Goal: Task Accomplishment & Management: Manage account settings

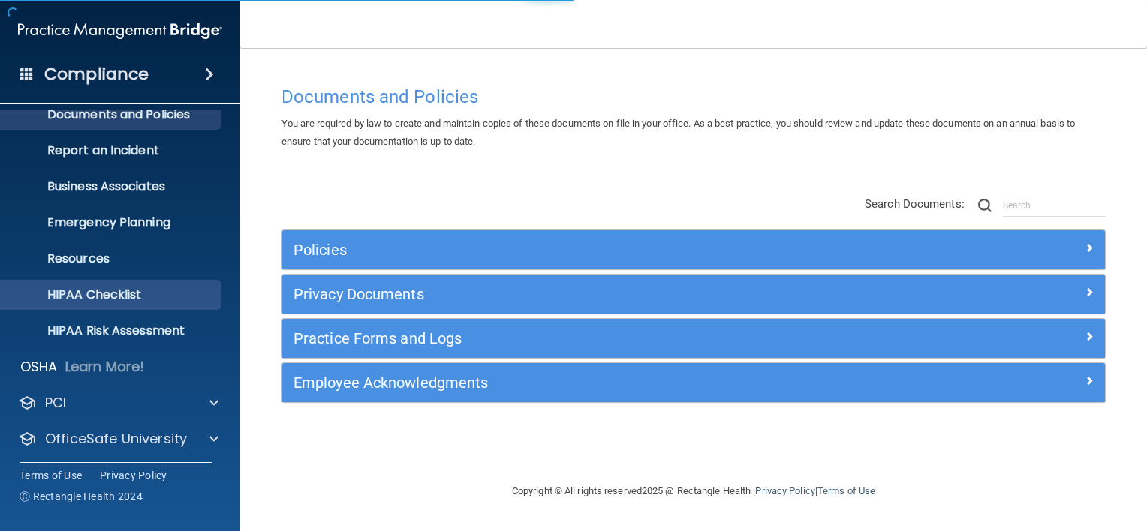
scroll to position [91, 0]
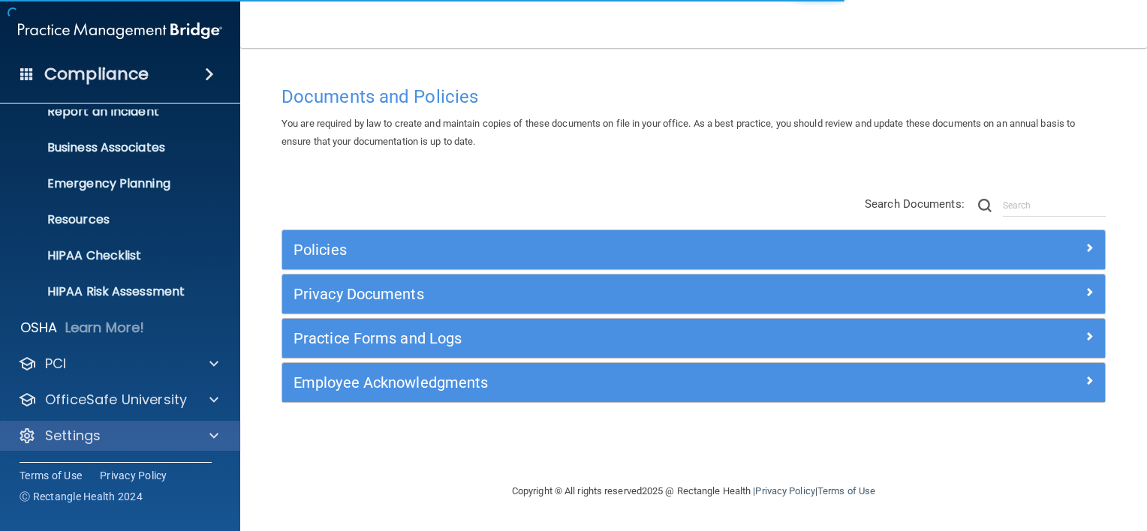
click at [89, 422] on div "Settings" at bounding box center [120, 436] width 241 height 30
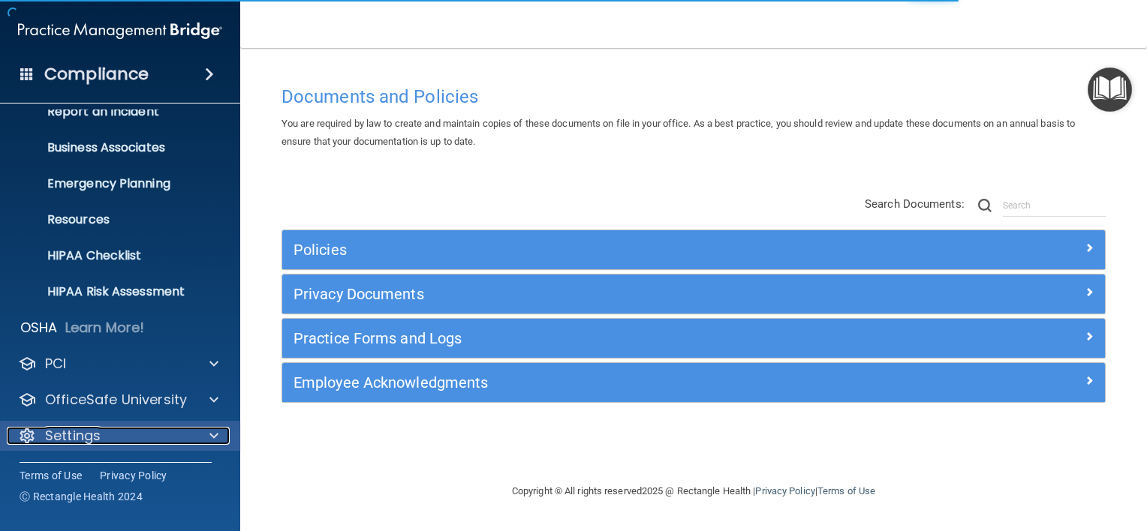
click at [209, 435] on span at bounding box center [213, 436] width 9 height 18
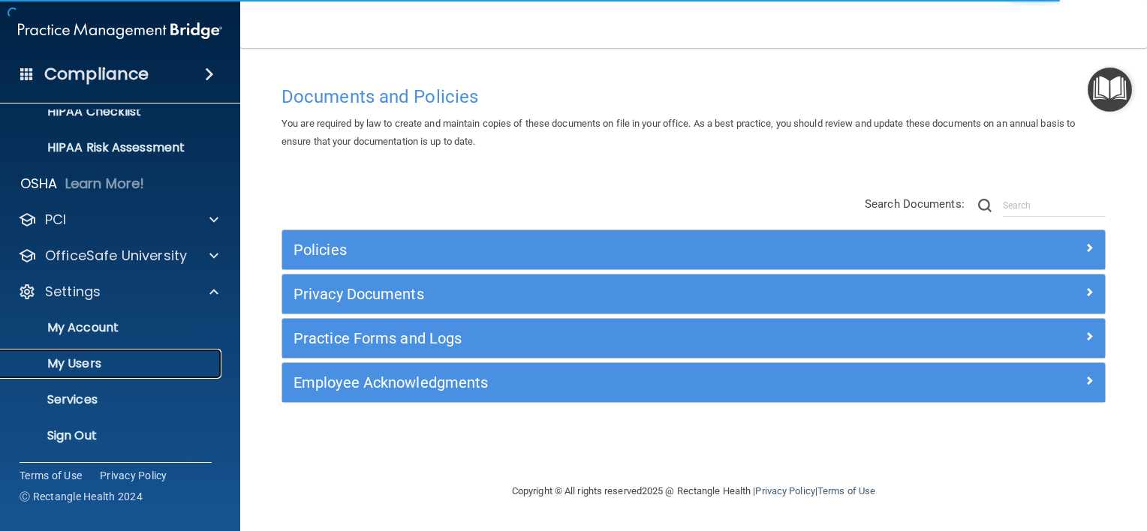
click at [80, 354] on link "My Users" at bounding box center [103, 364] width 236 height 30
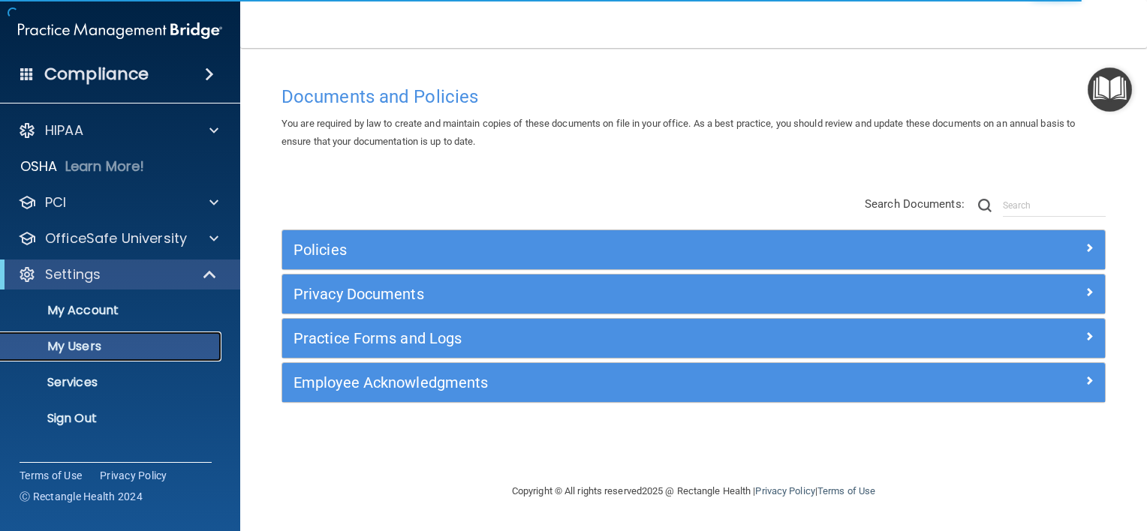
select select "20"
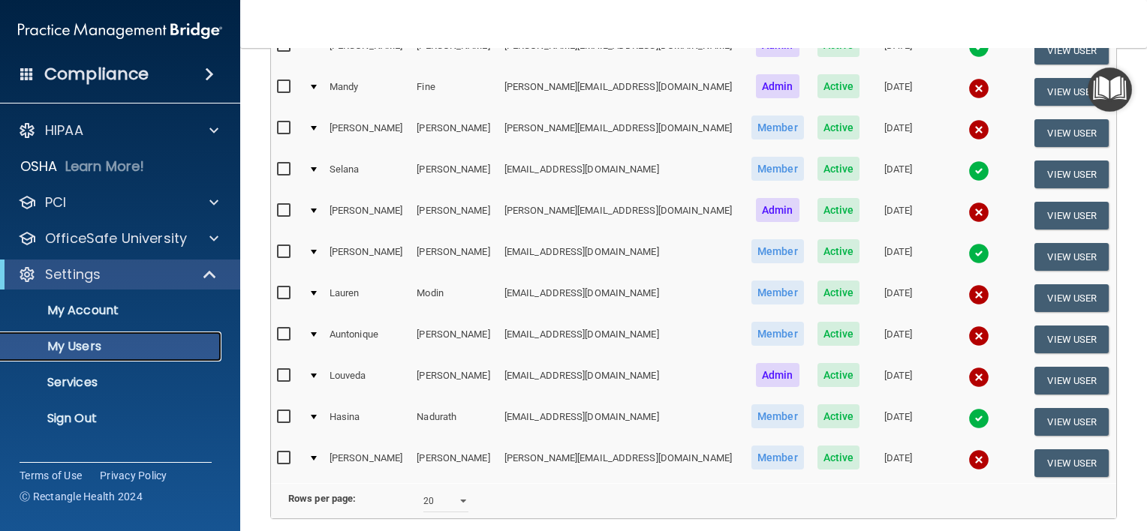
scroll to position [150, 0]
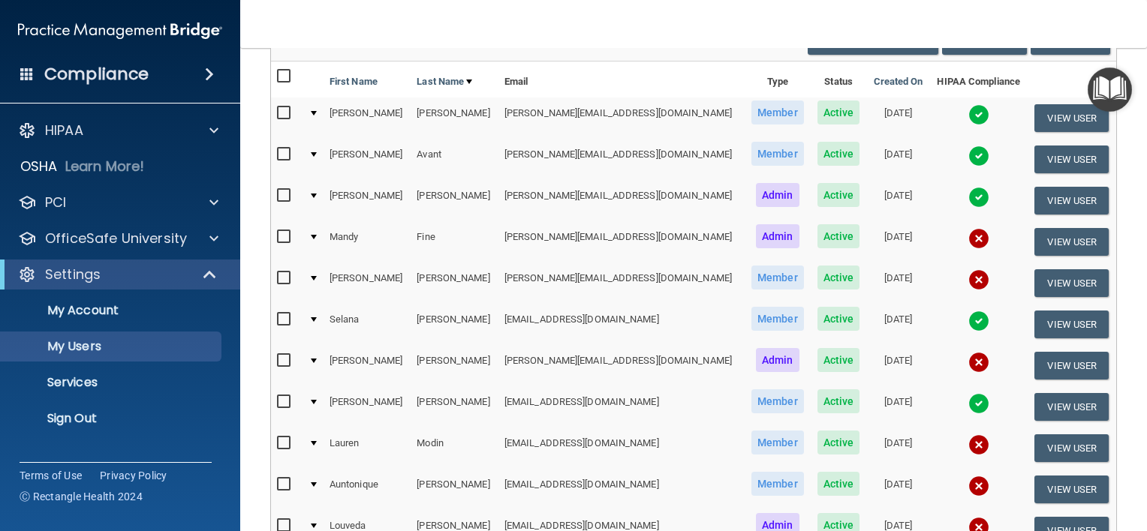
click at [968, 399] on img at bounding box center [978, 403] width 21 height 21
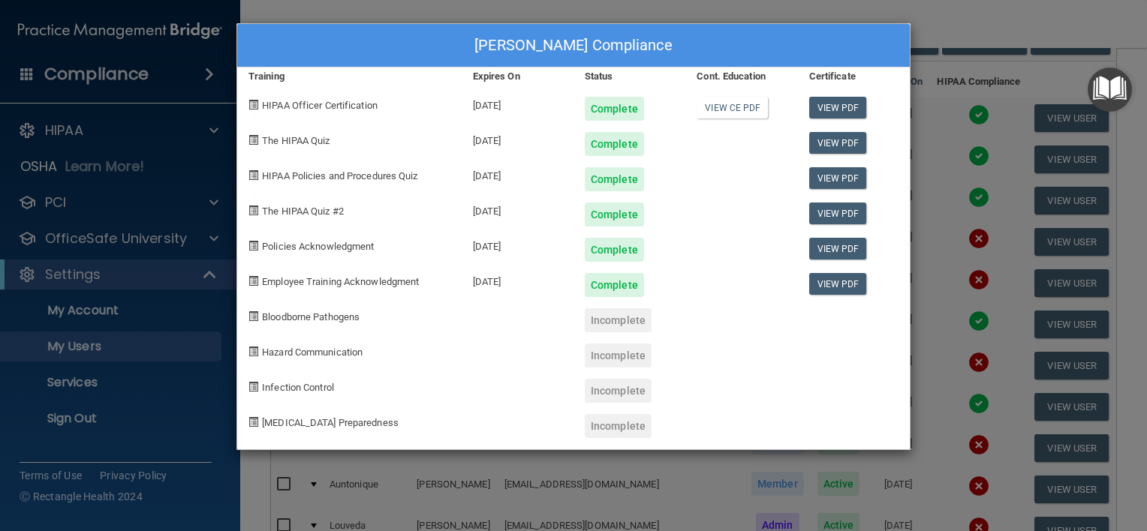
click at [950, 27] on div "[PERSON_NAME] Compliance Training Expires On Status Cont. Education Certificate…" at bounding box center [573, 265] width 1147 height 531
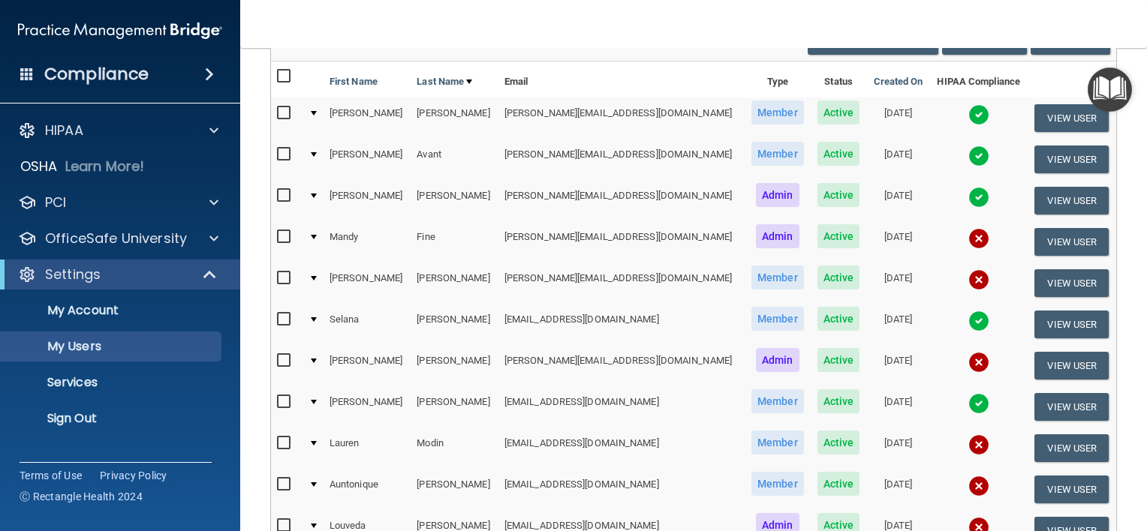
scroll to position [300, 0]
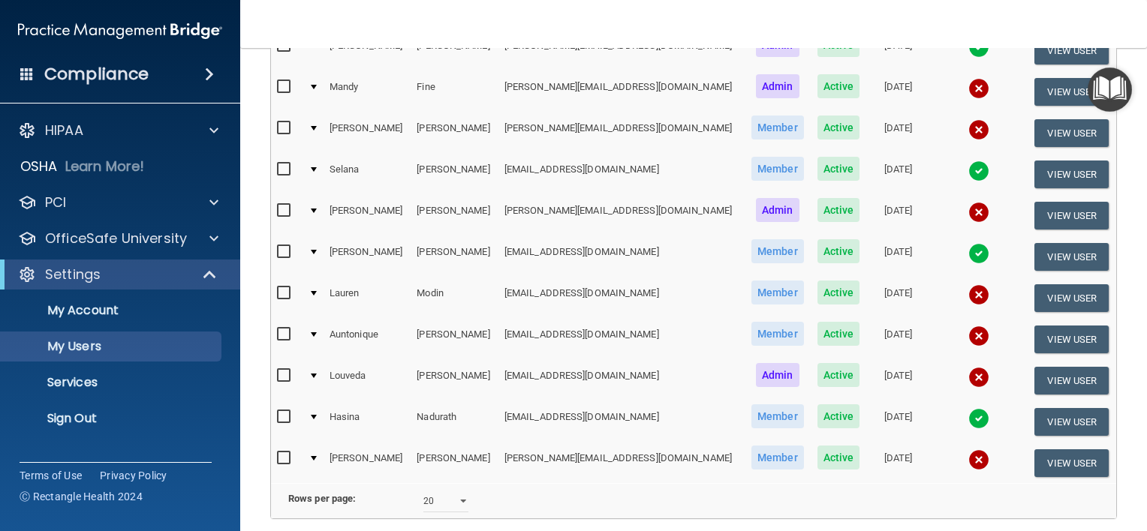
click at [280, 370] on input "checkbox" at bounding box center [285, 376] width 17 height 12
checkbox input "true"
click at [284, 330] on input "checkbox" at bounding box center [285, 335] width 17 height 12
checkbox input "true"
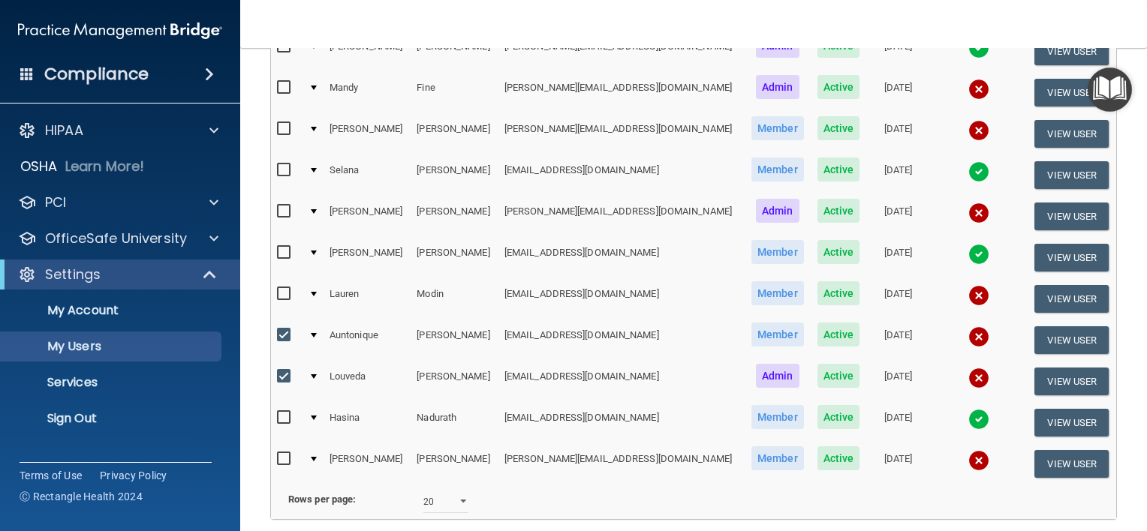
click at [288, 291] on input "checkbox" at bounding box center [285, 294] width 17 height 12
checkbox input "true"
click at [288, 206] on input "checkbox" at bounding box center [285, 212] width 17 height 12
checkbox input "true"
click at [284, 124] on input "checkbox" at bounding box center [285, 129] width 17 height 12
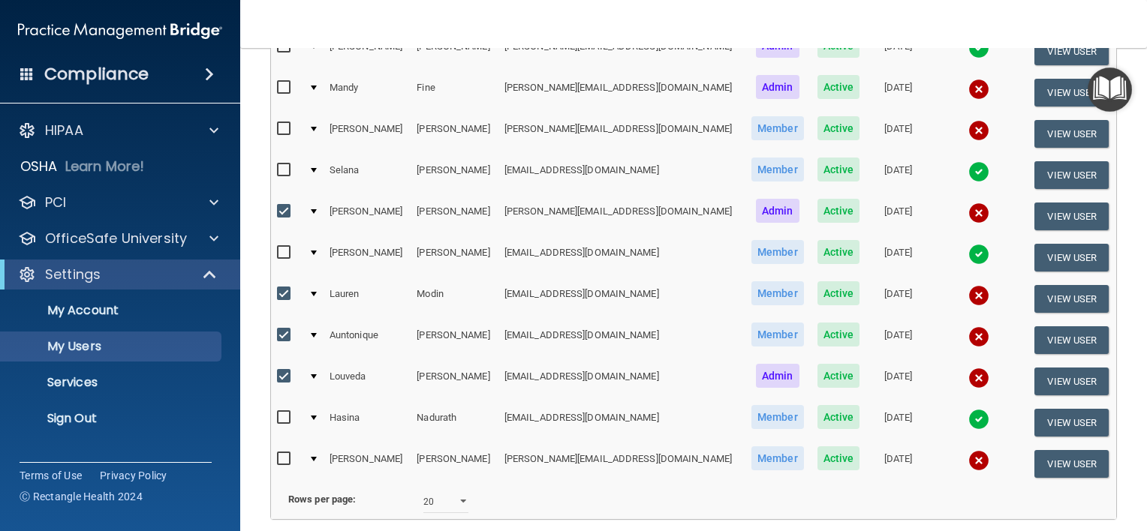
checkbox input "true"
click at [282, 87] on input "checkbox" at bounding box center [285, 88] width 17 height 12
checkbox input "true"
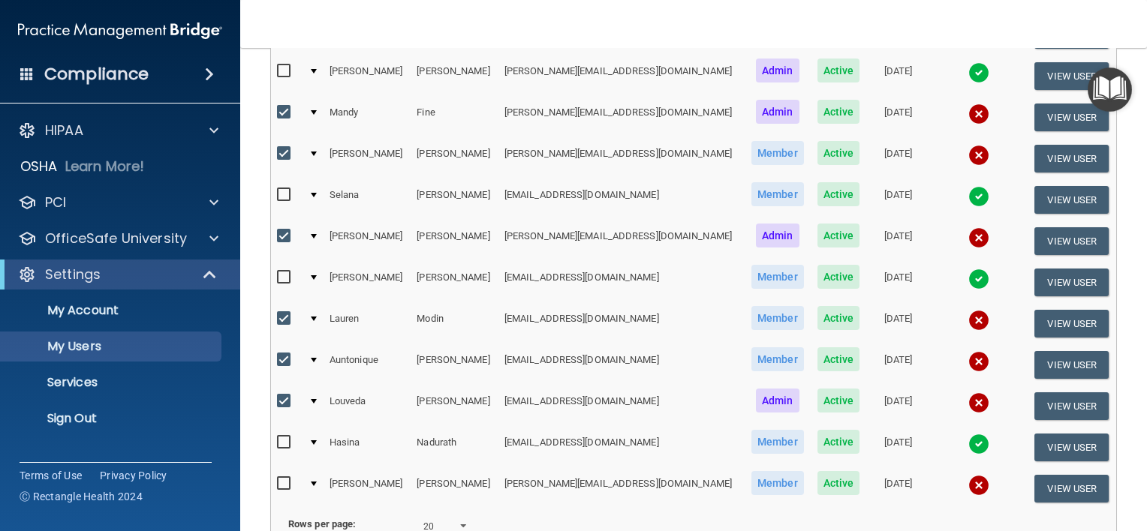
scroll to position [0, 0]
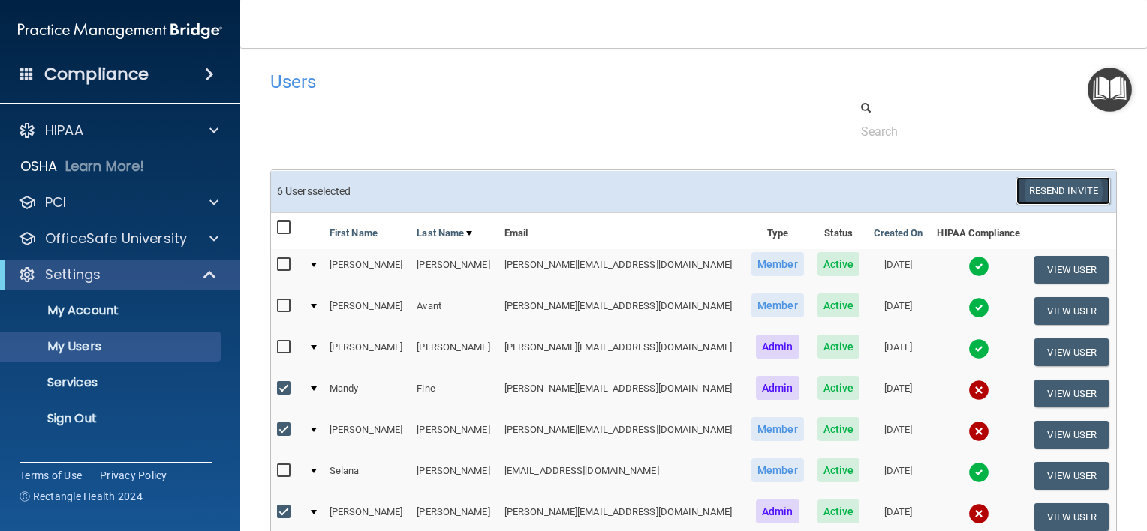
click at [1032, 186] on button "Resend Invite" at bounding box center [1063, 191] width 94 height 28
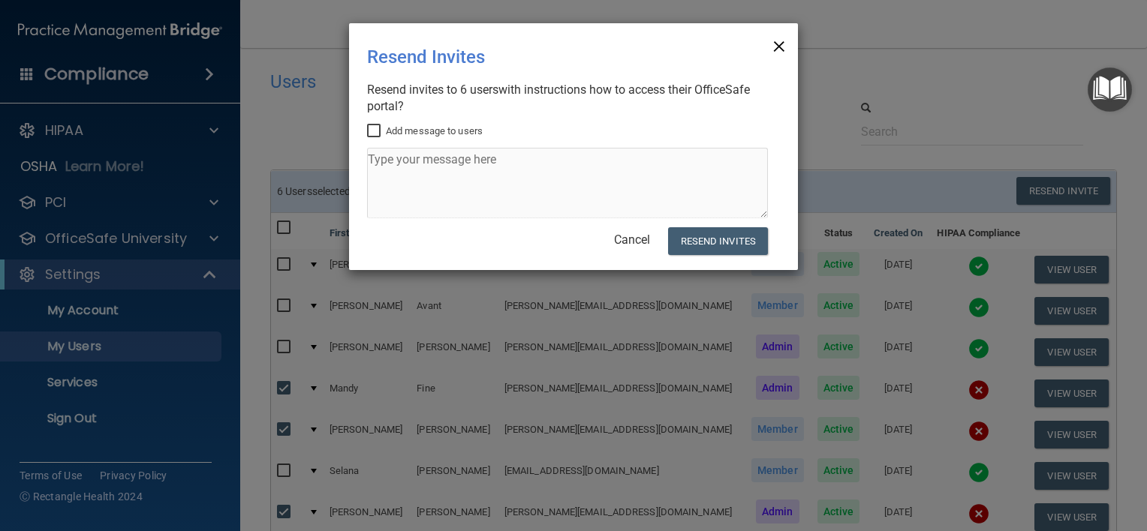
click at [777, 45] on span "×" at bounding box center [779, 44] width 14 height 30
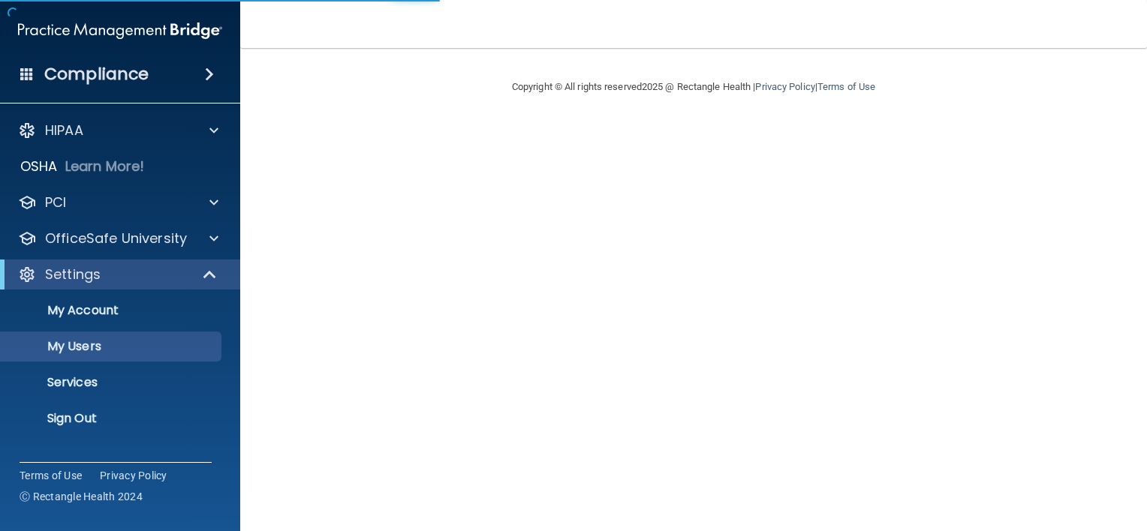
select select "20"
